Goal: Task Accomplishment & Management: Manage account settings

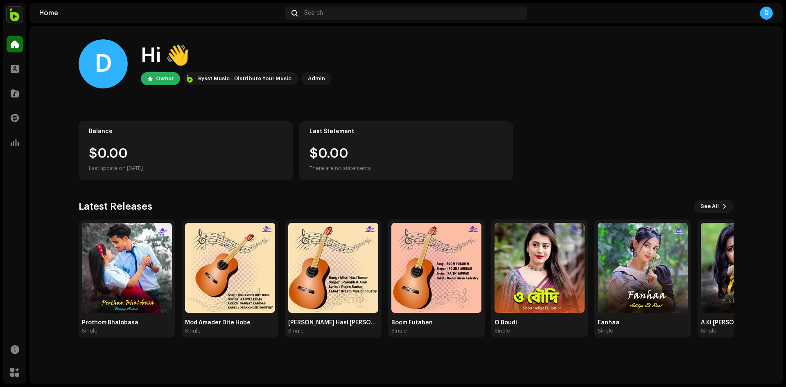
click at [13, 16] on img at bounding box center [15, 15] width 16 height 16
click at [521, 67] on div "D Hi 👋 Owner Bysst Music - Distribute Your Music Admin" at bounding box center [406, 63] width 655 height 49
click at [11, 68] on span at bounding box center [15, 68] width 8 height 7
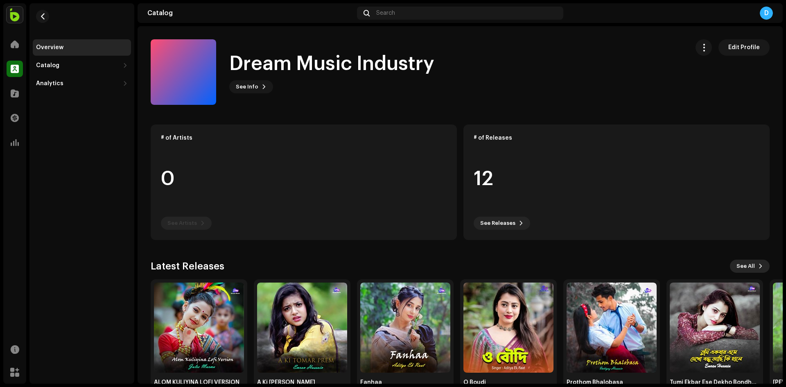
click at [750, 266] on button "See All" at bounding box center [750, 265] width 40 height 13
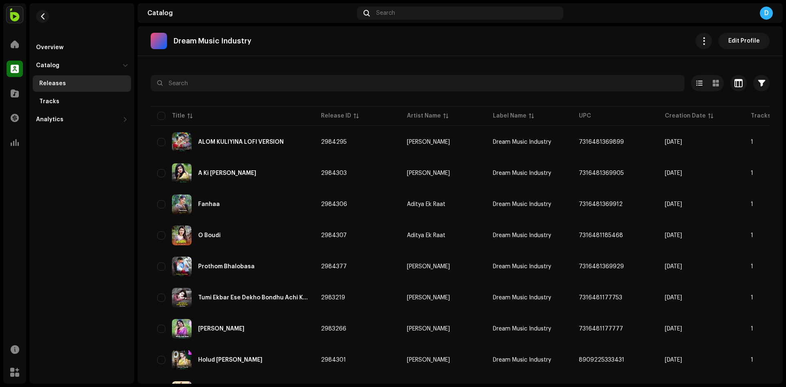
scroll to position [9, 0]
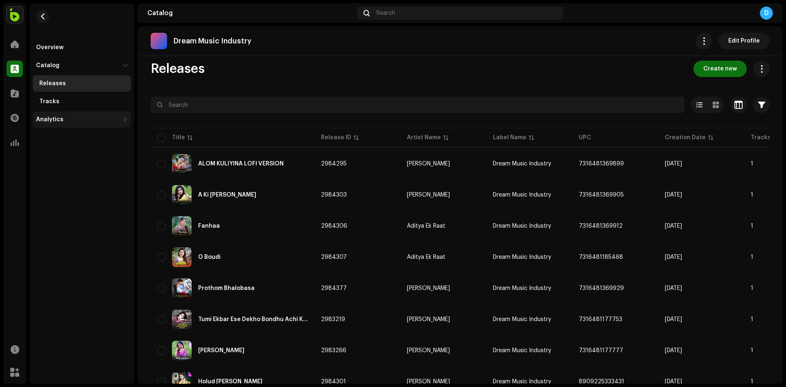
click at [50, 119] on div "Analytics" at bounding box center [49, 119] width 27 height 7
click at [14, 138] on div at bounding box center [15, 142] width 16 height 16
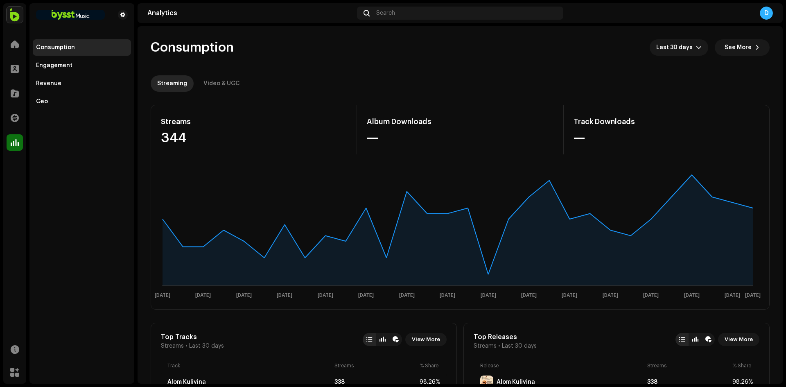
click at [768, 15] on div "D" at bounding box center [765, 13] width 13 height 13
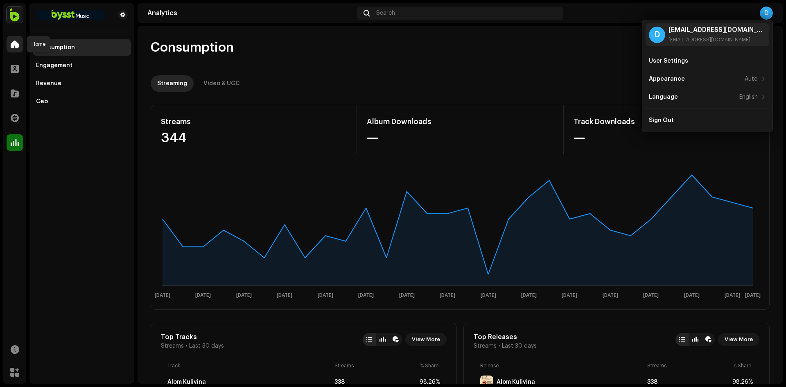
click at [14, 42] on span at bounding box center [15, 44] width 8 height 7
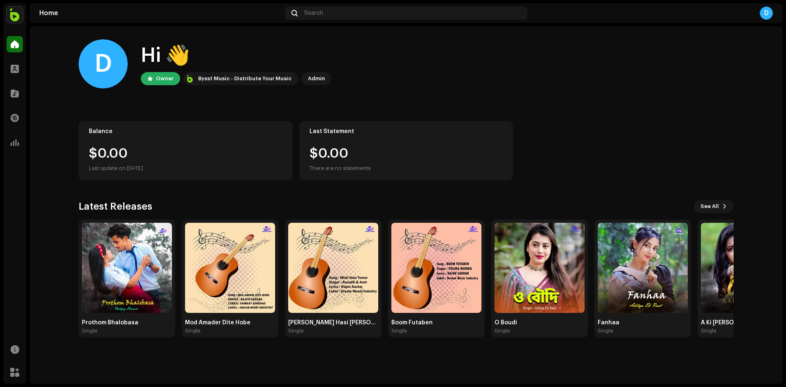
click at [767, 11] on div "D" at bounding box center [765, 13] width 13 height 13
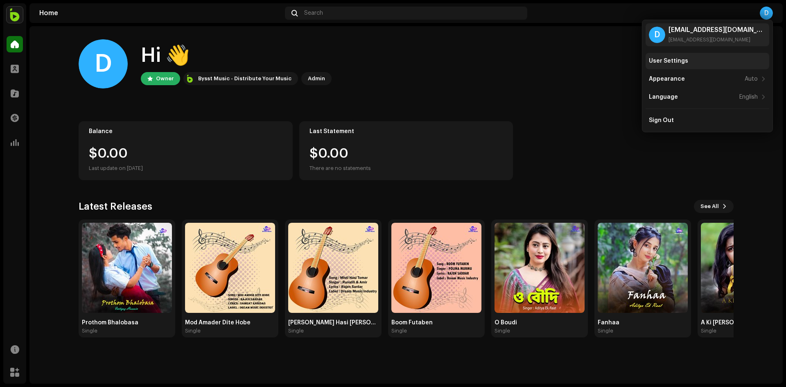
click at [684, 61] on div "User Settings" at bounding box center [668, 61] width 39 height 7
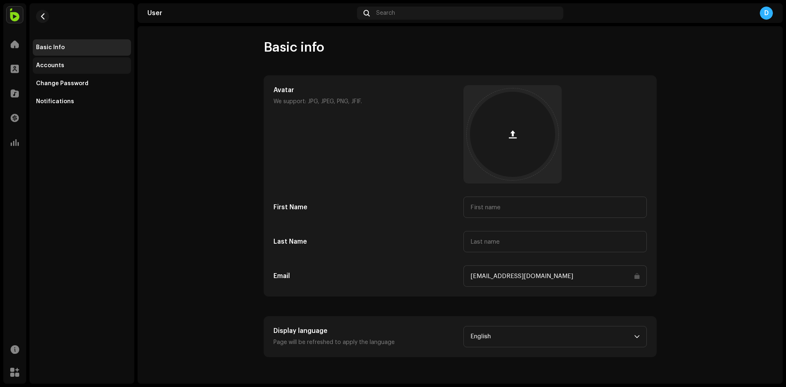
click at [56, 61] on div "Accounts" at bounding box center [82, 65] width 98 height 16
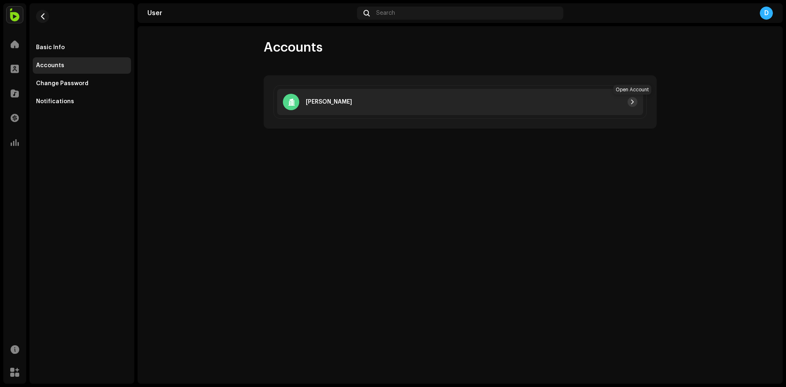
click at [633, 101] on span "button" at bounding box center [632, 102] width 5 height 7
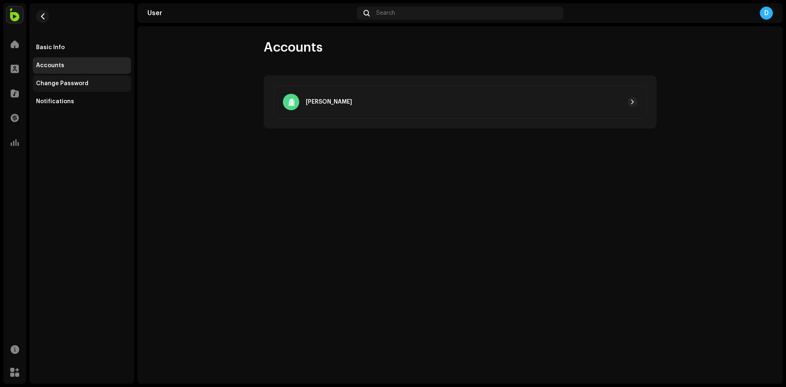
click at [81, 84] on div "Change Password" at bounding box center [62, 83] width 52 height 7
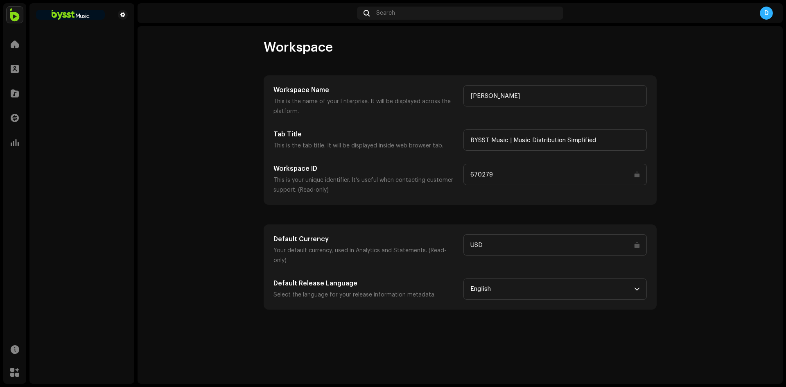
click at [637, 244] on input "USD" at bounding box center [554, 244] width 183 height 21
drag, startPoint x: 600, startPoint y: 138, endPoint x: 385, endPoint y: 142, distance: 214.8
click at [433, 151] on div "Workspace Name This is the name of your Enterprise. It will be displayed across…" at bounding box center [459, 140] width 373 height 110
